Goal: Task Accomplishment & Management: Manage account settings

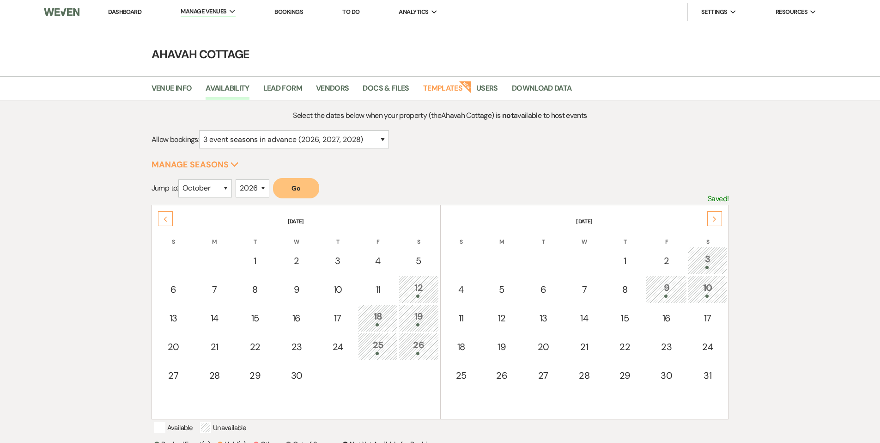
select select "3"
select select "10"
select select "2026"
click at [116, 12] on link "Dashboard" at bounding box center [124, 12] width 33 height 8
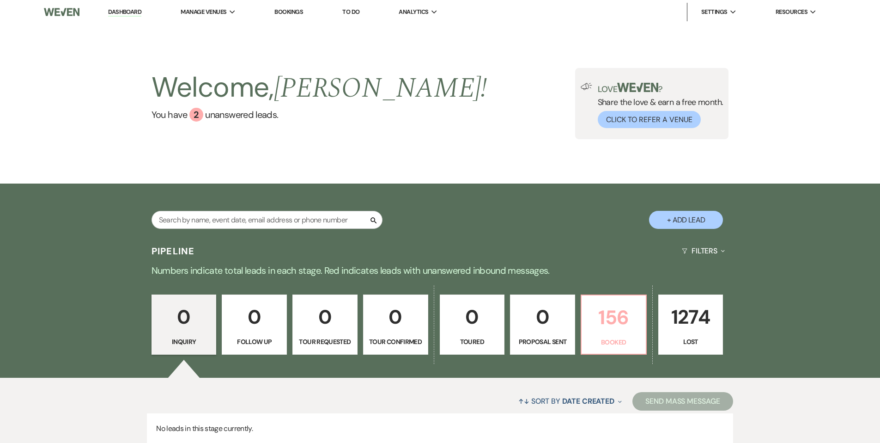
click at [623, 328] on p "156" at bounding box center [613, 317] width 53 height 31
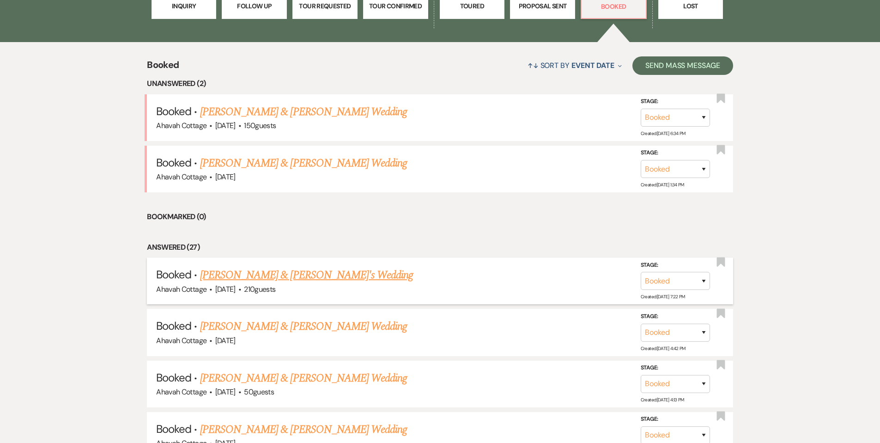
scroll to position [316, 0]
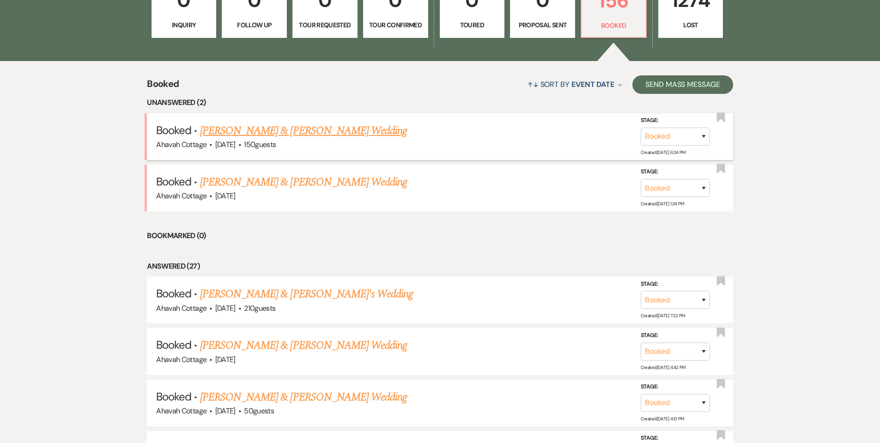
click at [257, 132] on link "[PERSON_NAME] & [PERSON_NAME] Wedding" at bounding box center [303, 130] width 207 height 17
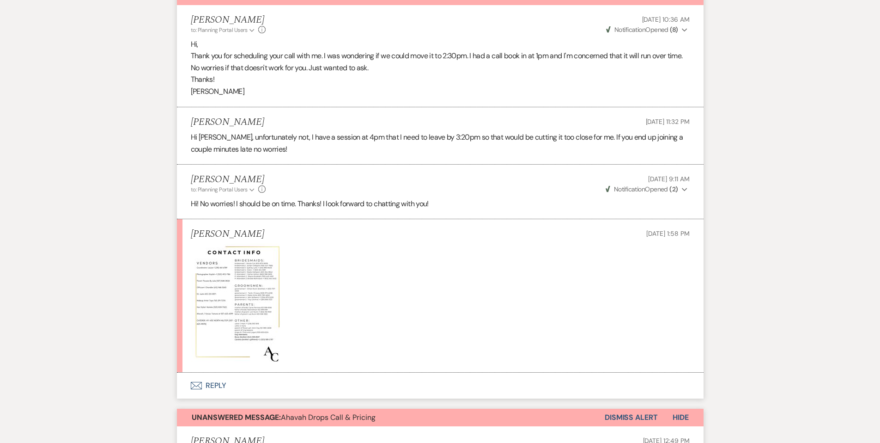
click at [245, 275] on img at bounding box center [237, 302] width 92 height 119
click at [245, 272] on img at bounding box center [237, 302] width 92 height 119
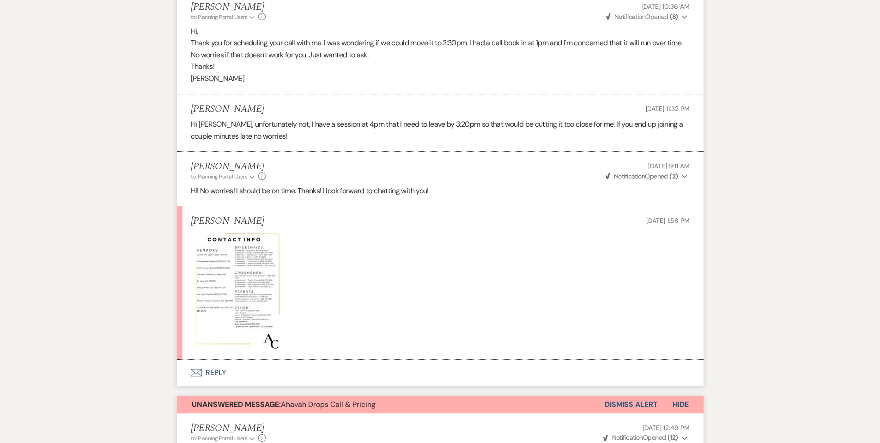
scroll to position [330, 0]
click at [245, 272] on img at bounding box center [237, 289] width 92 height 119
click at [243, 268] on img at bounding box center [237, 289] width 92 height 119
click at [226, 272] on img at bounding box center [237, 289] width 92 height 119
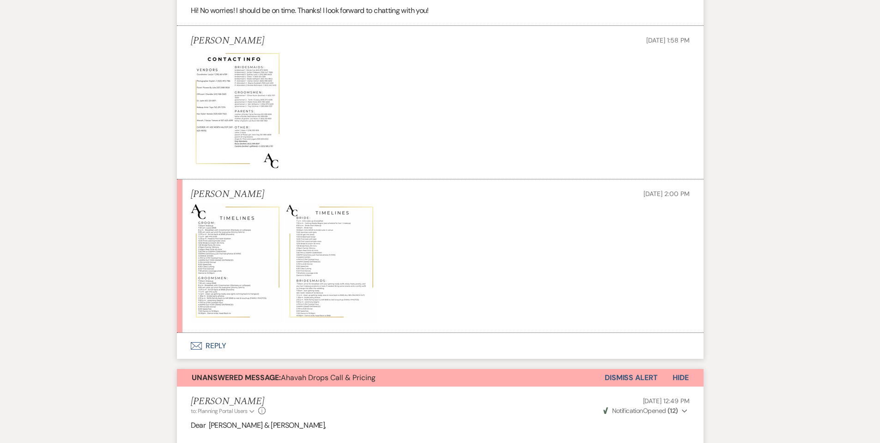
scroll to position [511, 0]
